Goal: Task Accomplishment & Management: Complete application form

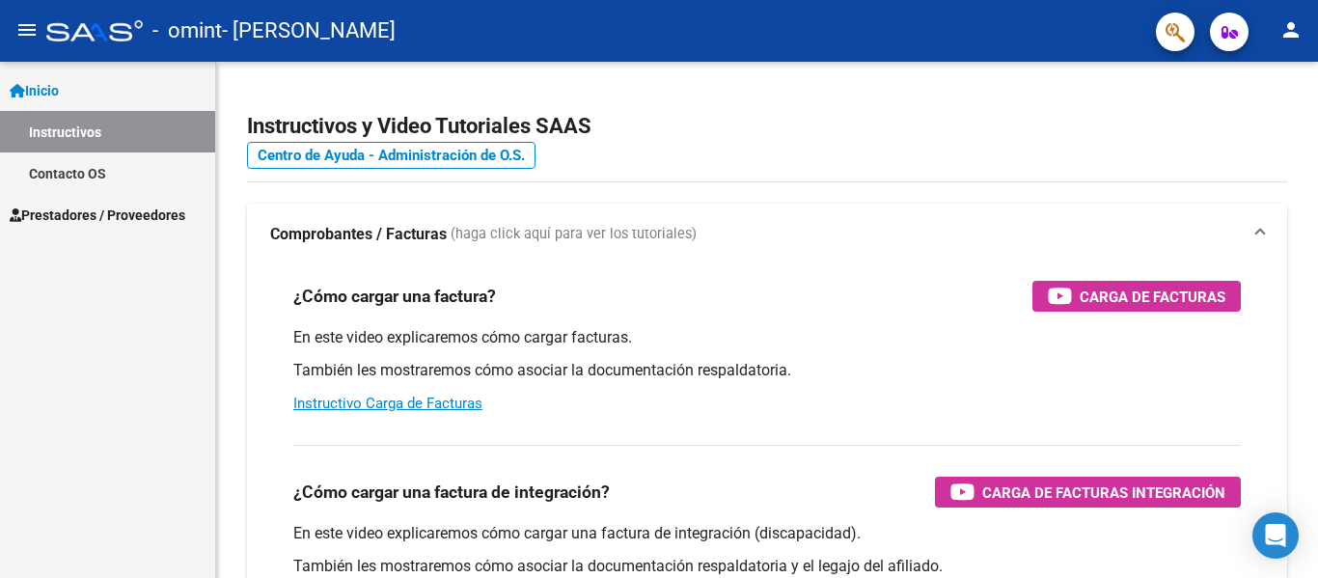
click at [155, 218] on span "Prestadores / Proveedores" at bounding box center [98, 215] width 176 height 21
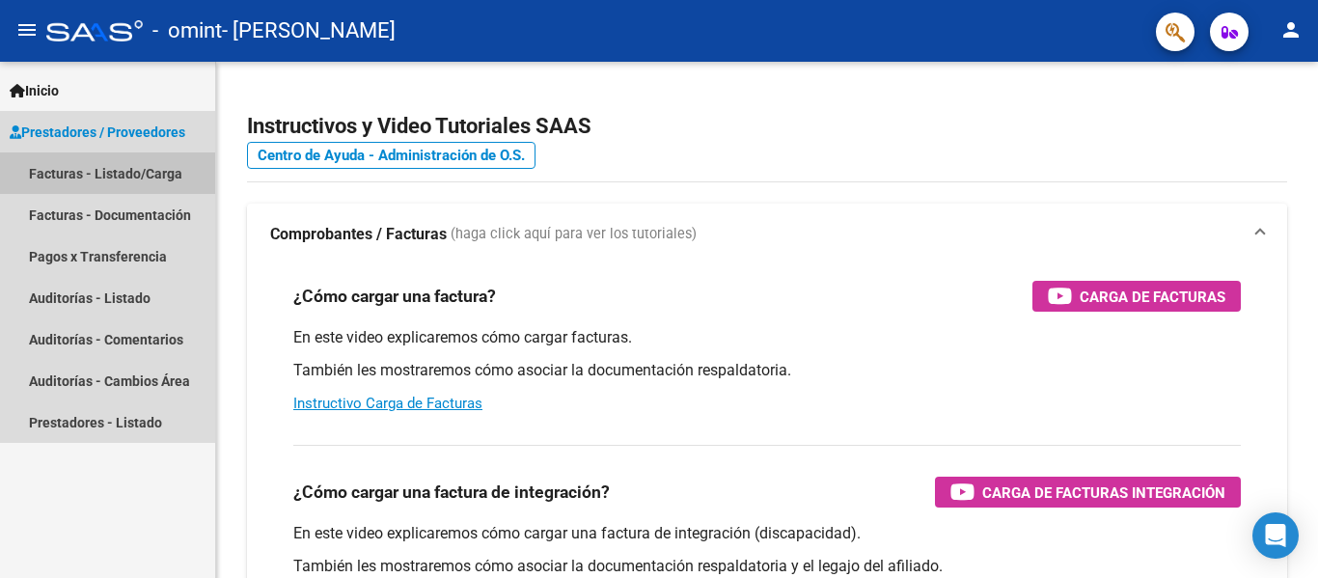
click at [165, 170] on link "Facturas - Listado/Carga" at bounding box center [107, 172] width 215 height 41
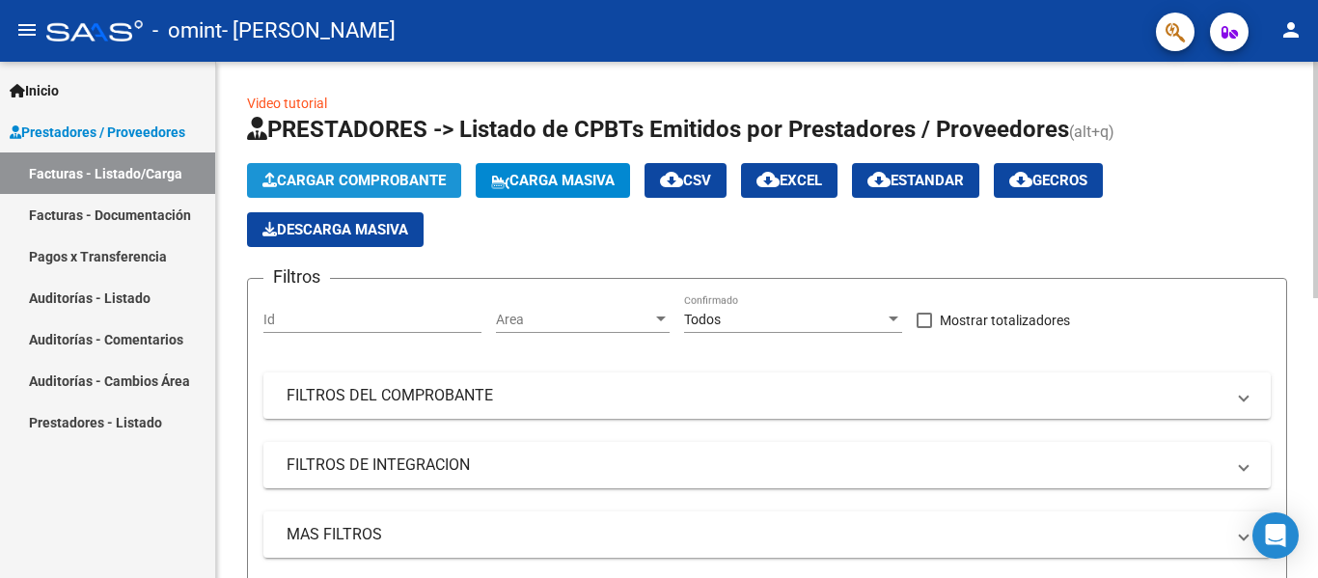
click at [333, 174] on span "Cargar Comprobante" at bounding box center [353, 180] width 183 height 17
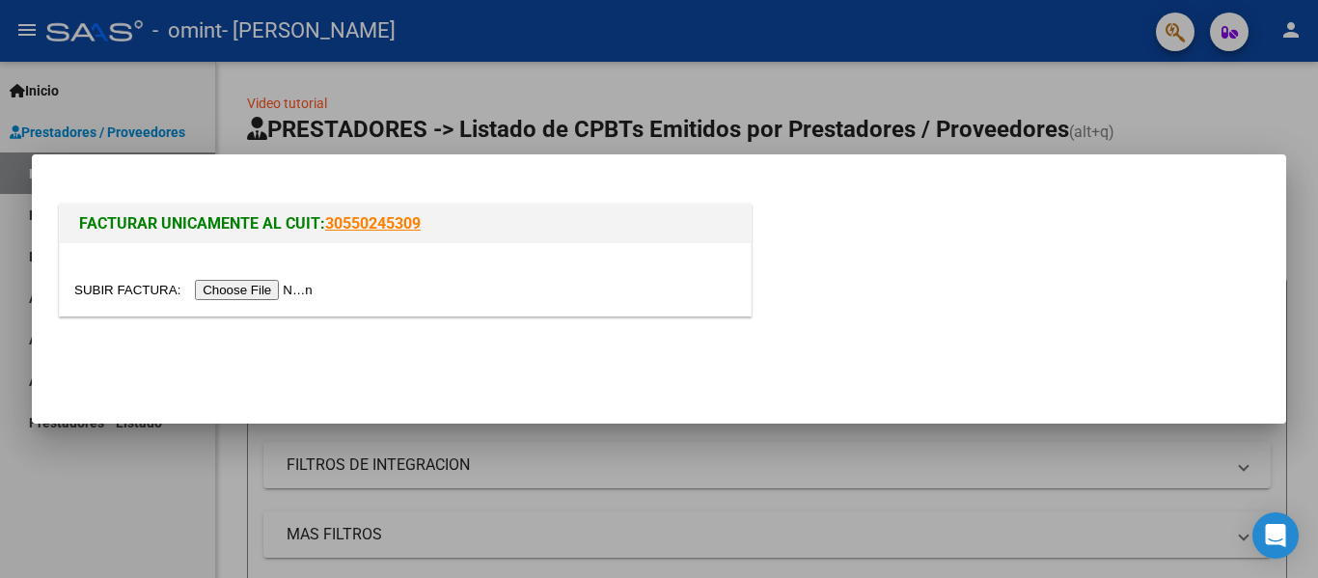
click at [262, 279] on div at bounding box center [405, 290] width 662 height 22
click at [252, 289] on input "file" at bounding box center [196, 290] width 244 height 20
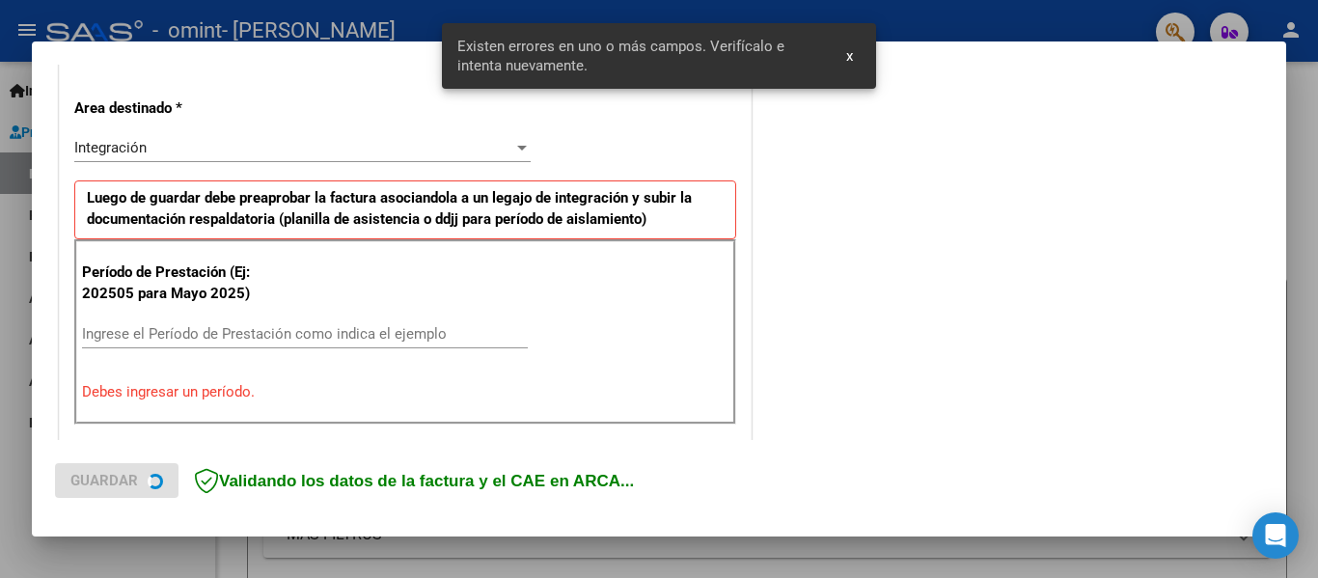
scroll to position [448, 0]
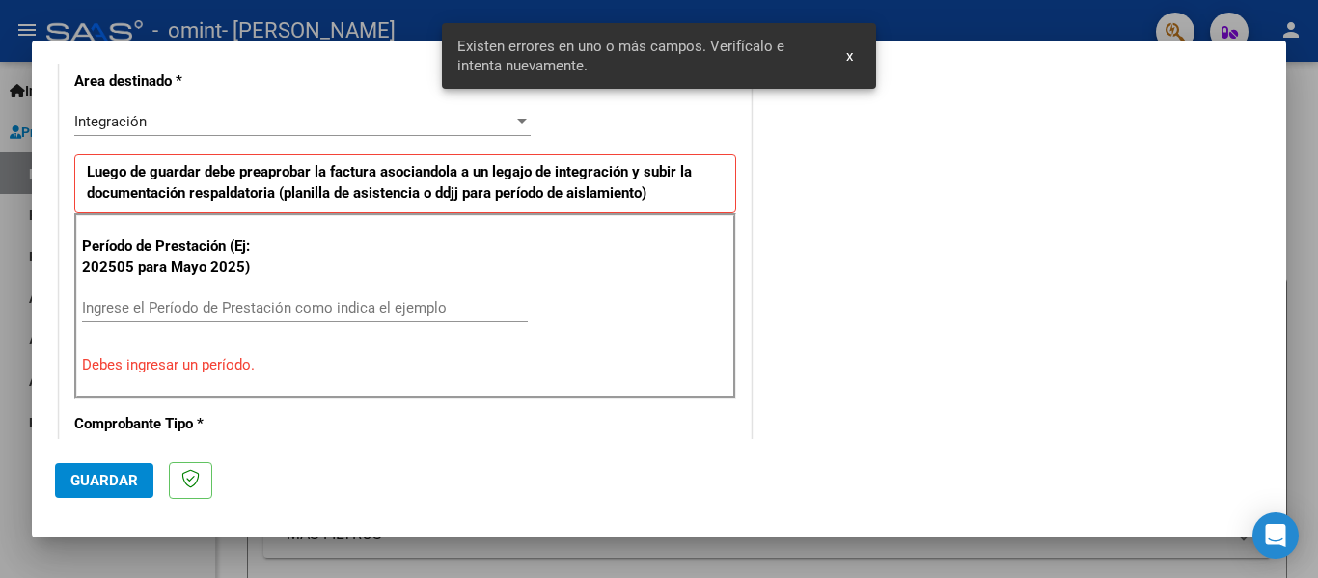
click at [216, 315] on input "Ingrese el Período de Prestación como indica el ejemplo" at bounding box center [305, 307] width 446 height 17
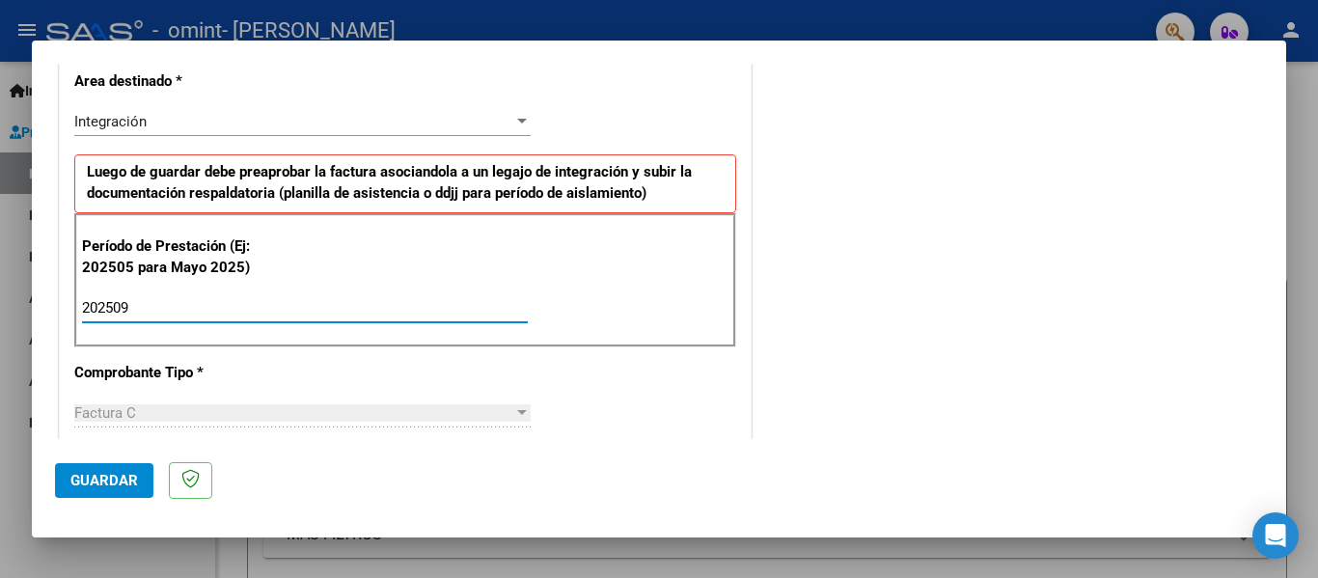
type input "202509"
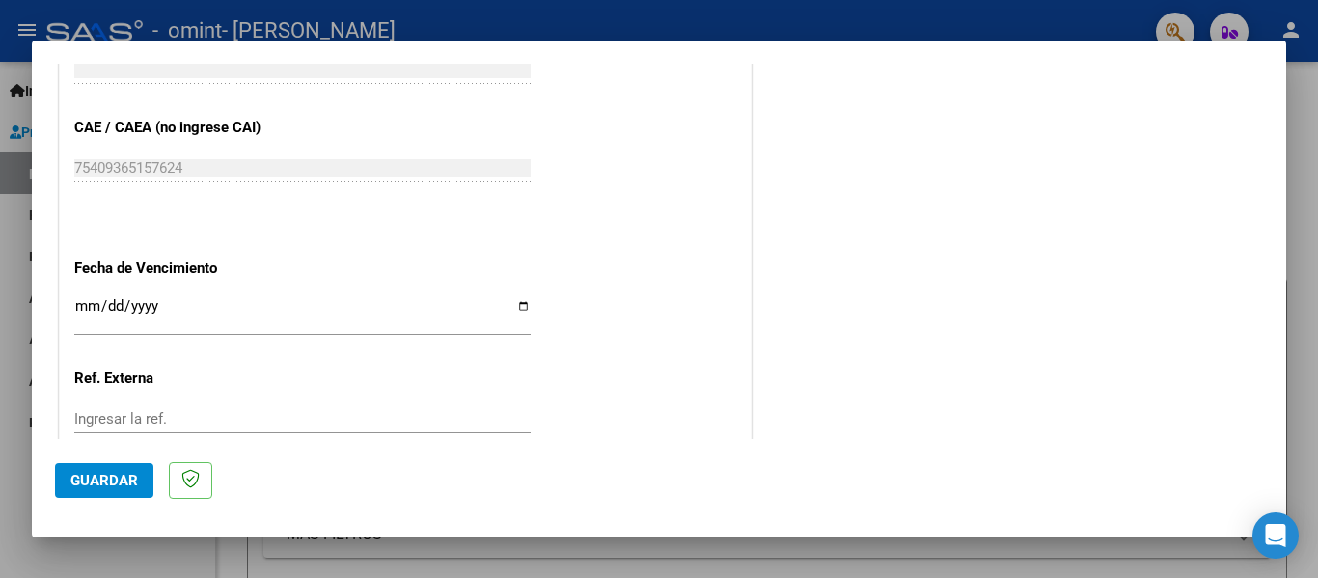
scroll to position [1323, 0]
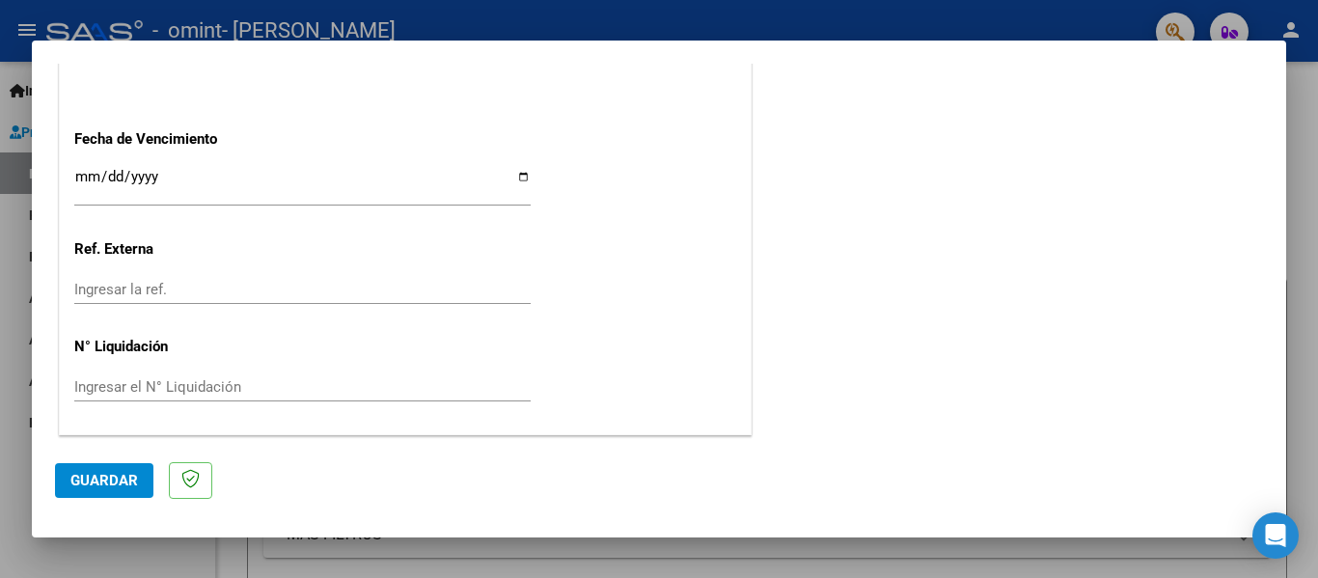
click at [59, 497] on button "Guardar" at bounding box center [104, 480] width 98 height 35
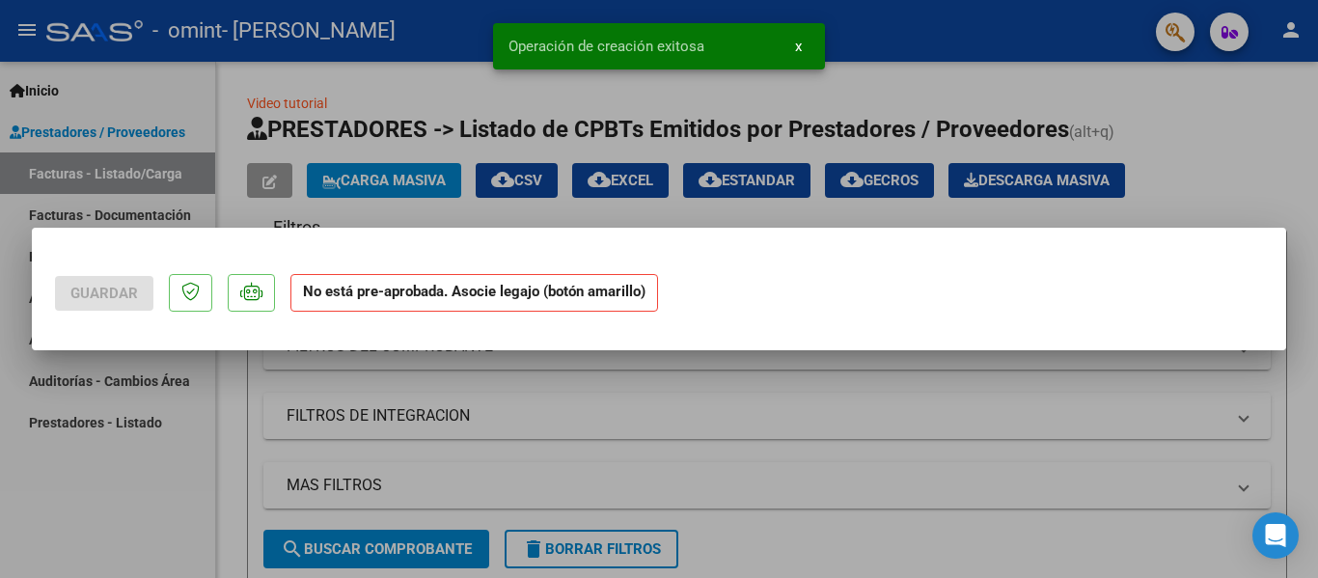
scroll to position [0, 0]
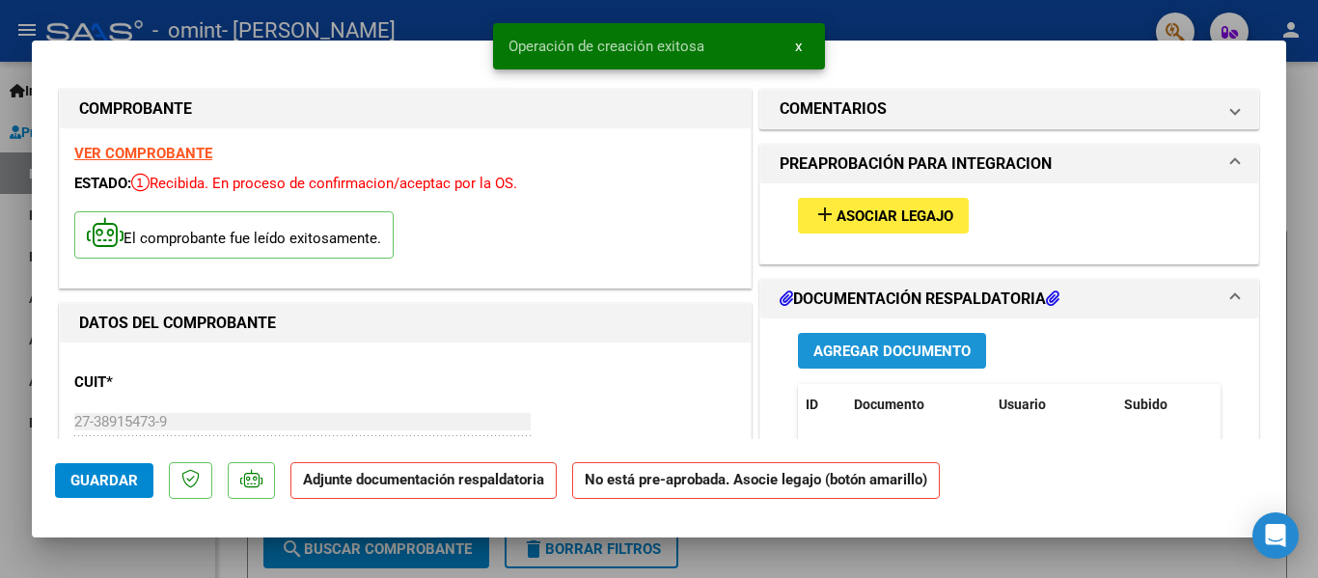
click at [919, 352] on span "Agregar Documento" at bounding box center [891, 351] width 157 height 17
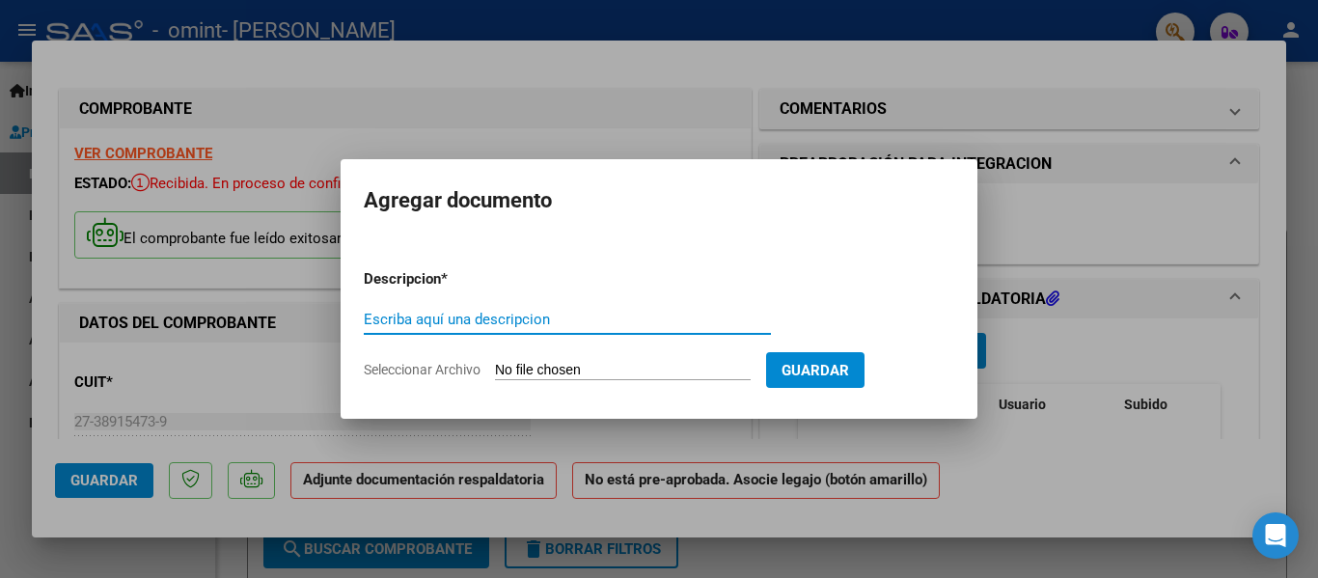
click at [624, 328] on div "Escriba aquí una descripcion" at bounding box center [567, 319] width 407 height 29
type input "ASISTENCIA [DATE]"
click at [620, 357] on form "Descripcion * ASISTENCIA [DATE] Escriba aquí una descripcion Seleccionar Archiv…" at bounding box center [659, 324] width 591 height 141
click at [619, 370] on input "Seleccionar Archivo" at bounding box center [623, 371] width 256 height 18
type input "C:\fakepath\Firmas Navarro.pdf"
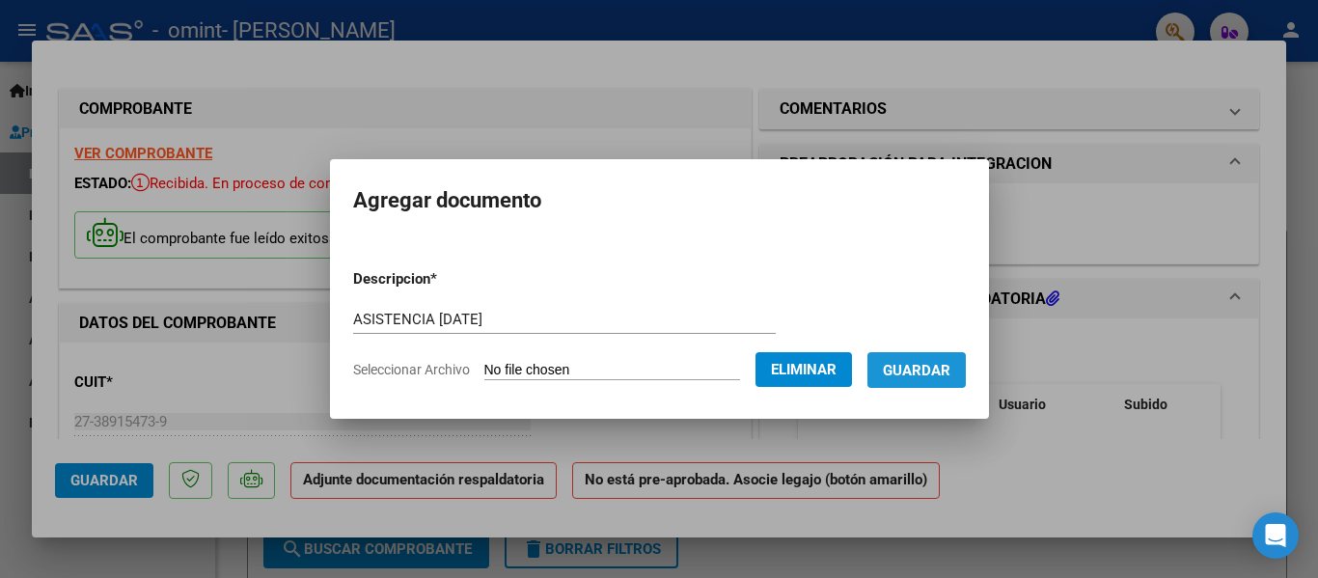
click at [942, 364] on span "Guardar" at bounding box center [917, 370] width 68 height 17
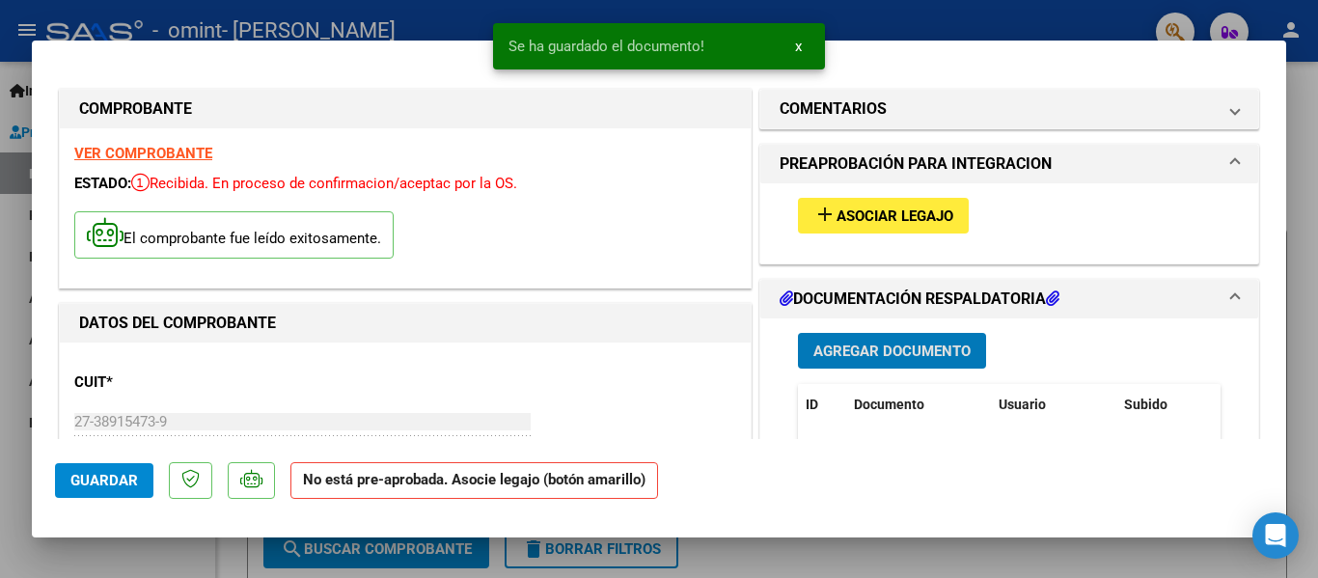
click at [938, 211] on span "Asociar Legajo" at bounding box center [895, 215] width 117 height 17
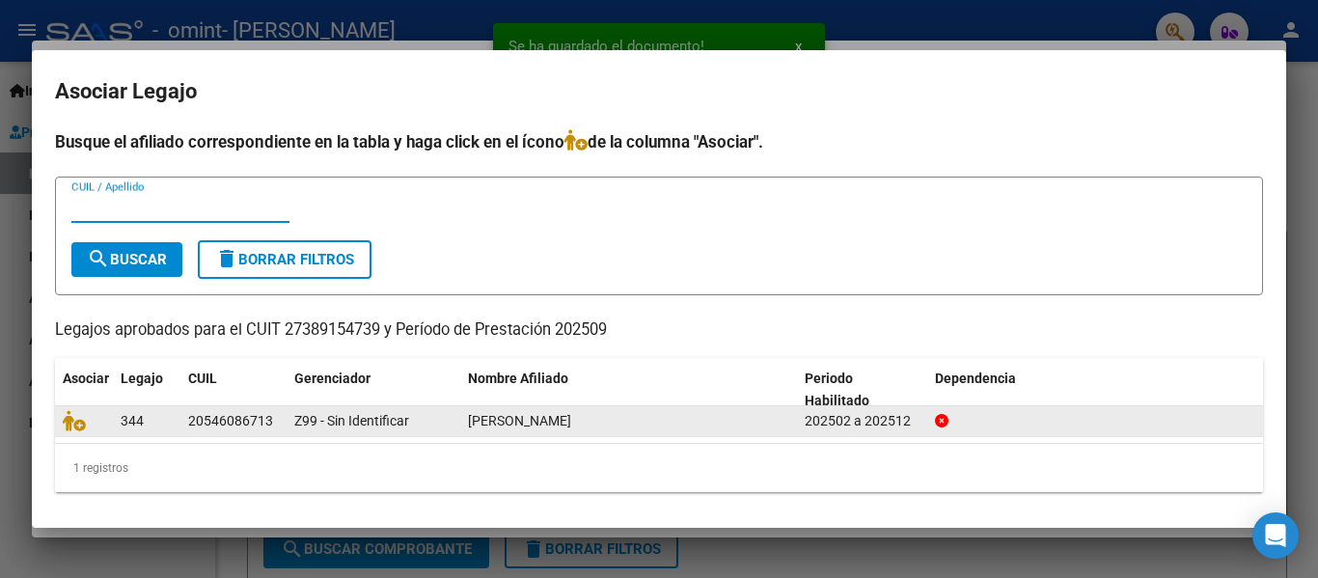
click at [200, 415] on div "20546086713" at bounding box center [230, 421] width 85 height 22
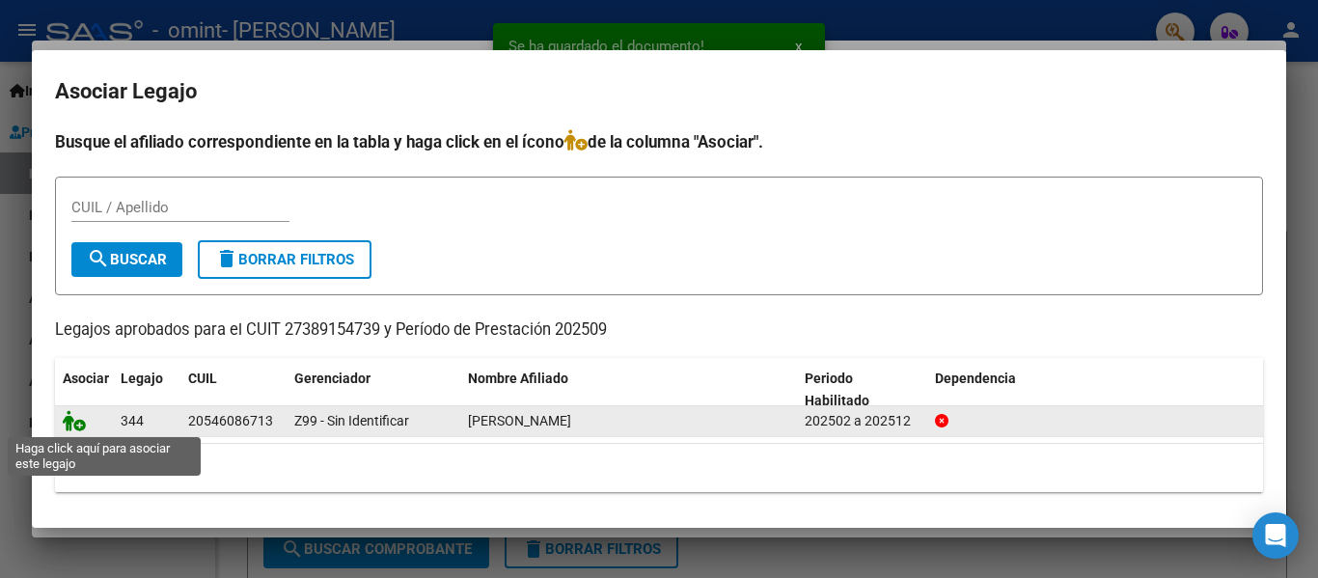
click at [74, 427] on icon at bounding box center [74, 420] width 23 height 21
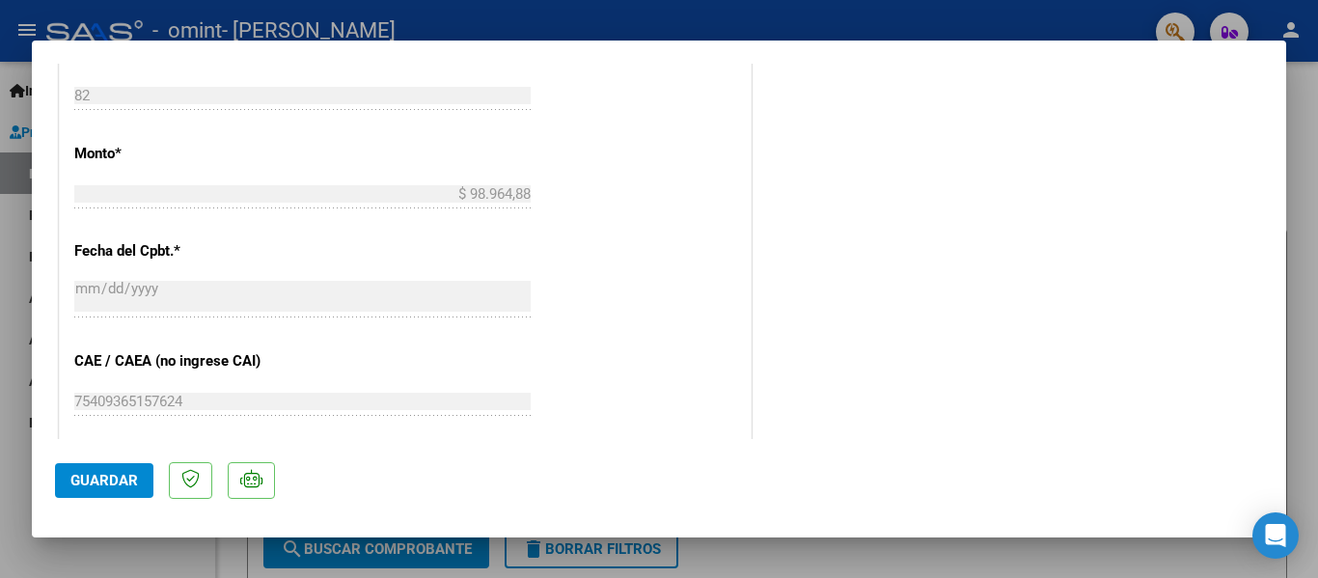
scroll to position [1352, 0]
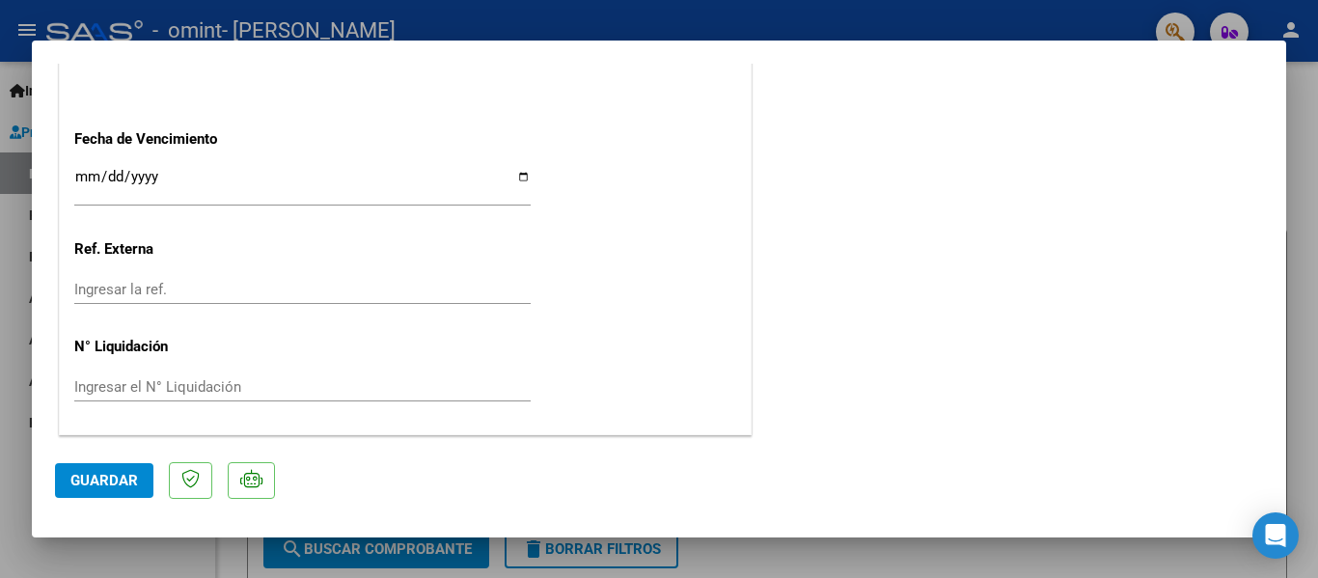
click at [71, 481] on span "Guardar" at bounding box center [104, 480] width 68 height 17
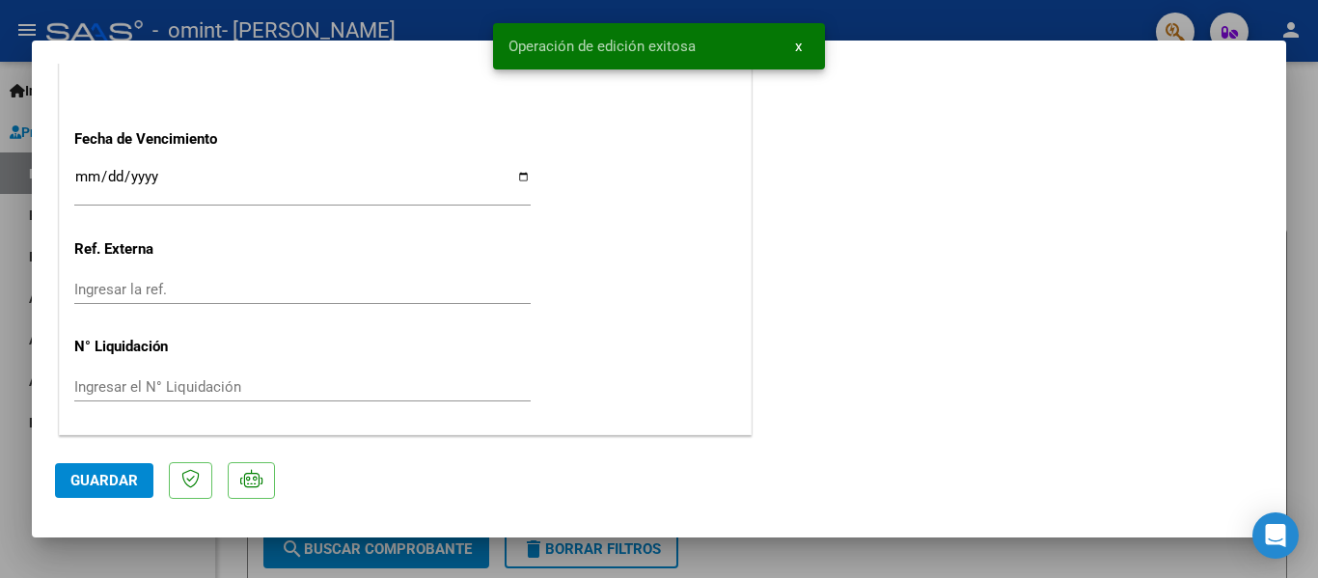
click at [801, 39] on span "x" at bounding box center [798, 46] width 7 height 17
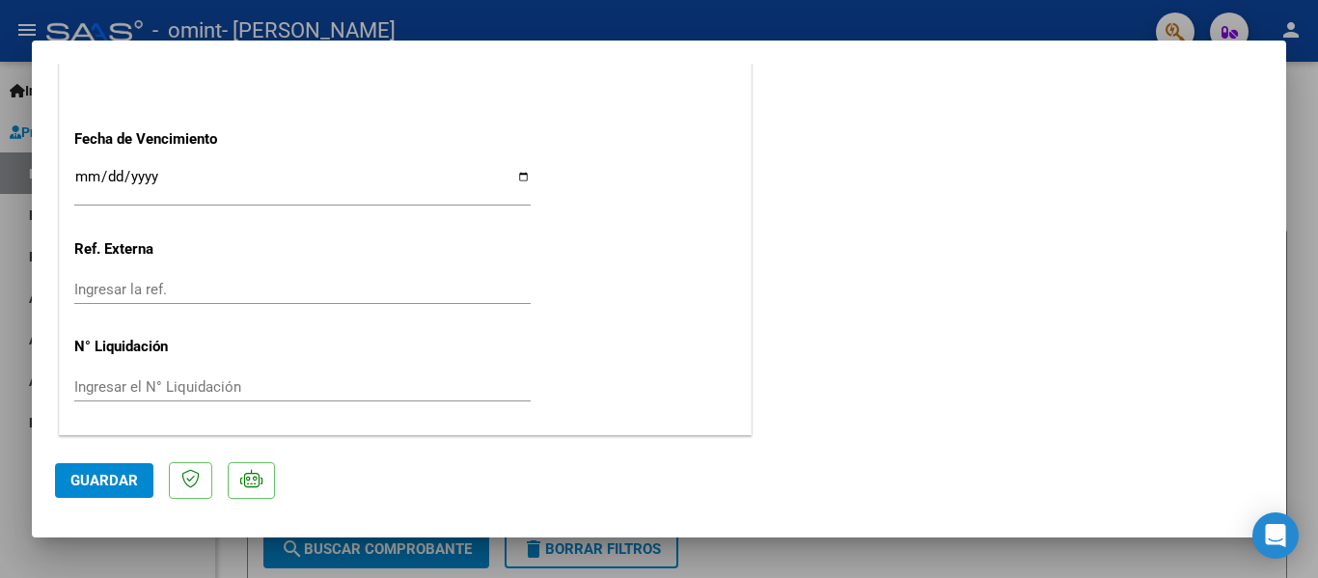
click at [1317, 85] on div at bounding box center [659, 289] width 1318 height 578
type input "$ 0,00"
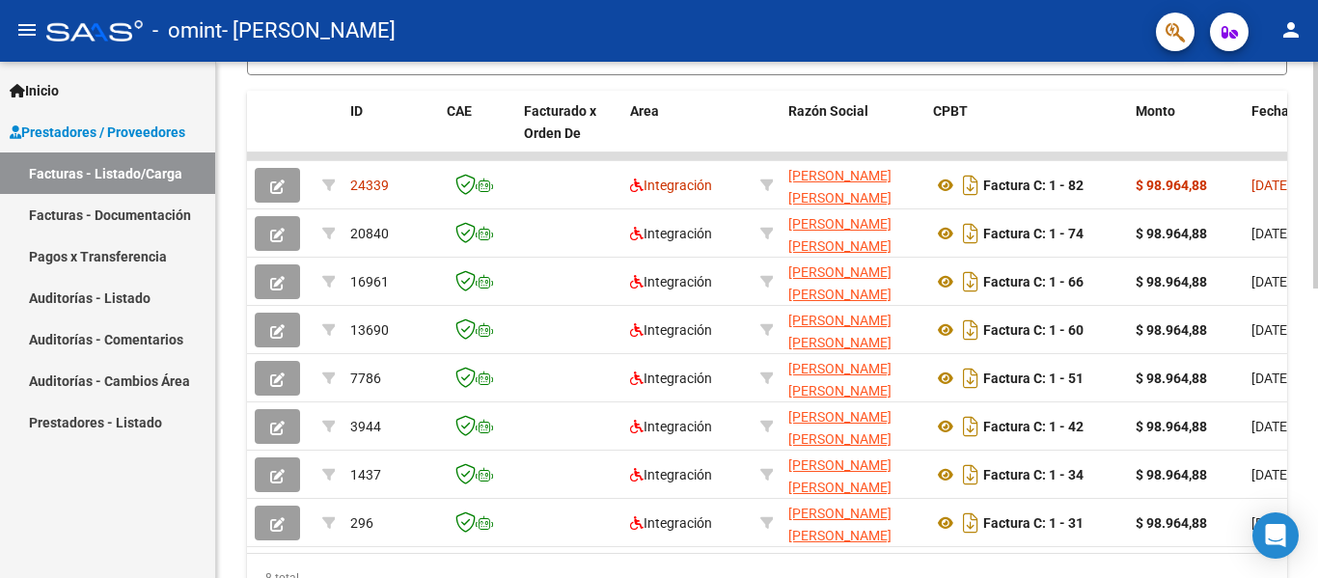
click at [1314, 378] on div at bounding box center [1315, 426] width 5 height 227
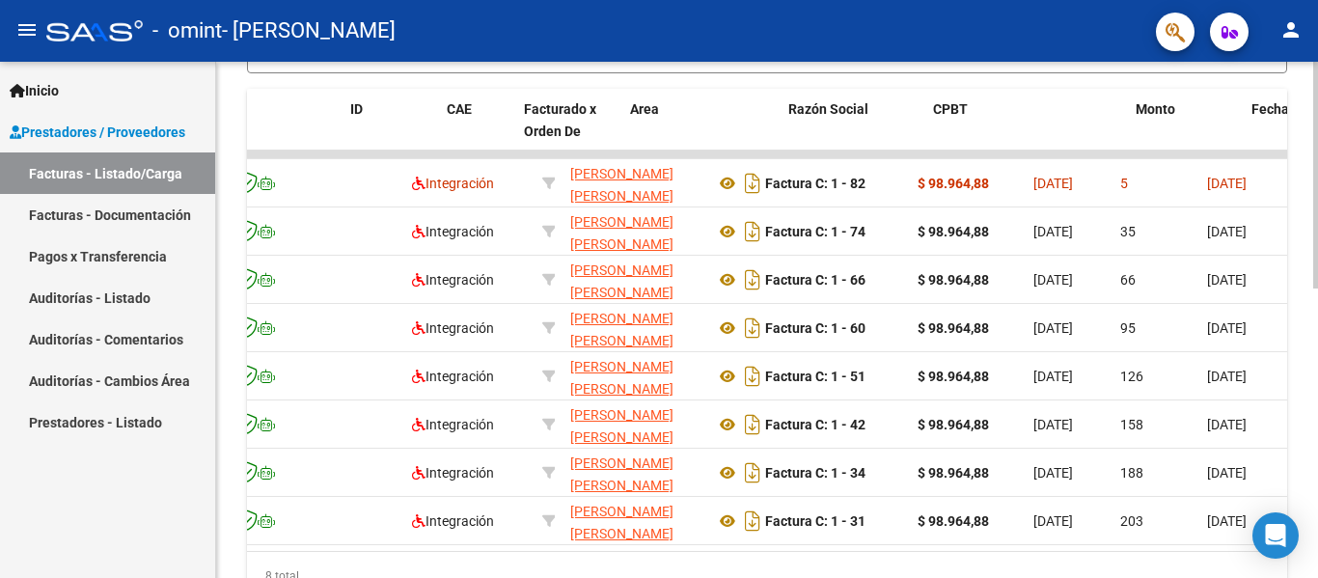
scroll to position [0, 0]
